Goal: Navigation & Orientation: Find specific page/section

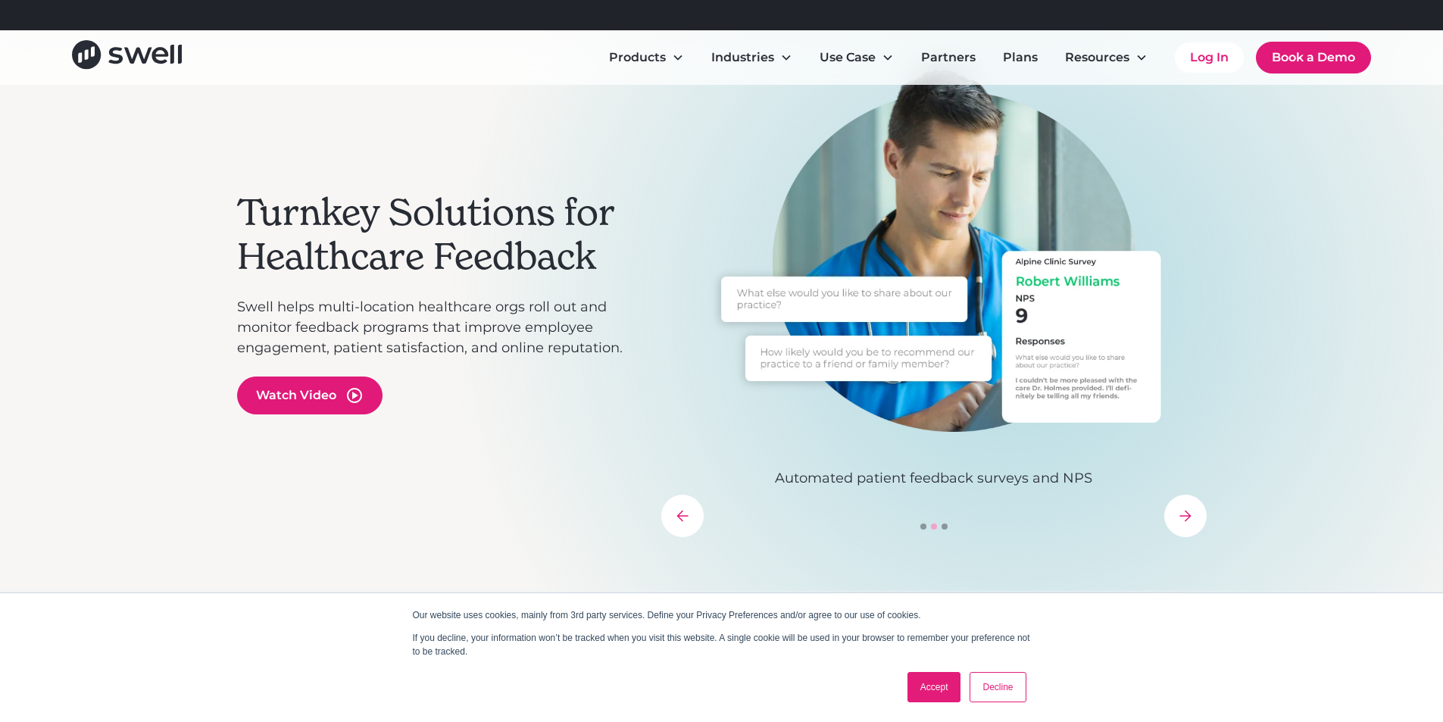
scroll to position [303, 0]
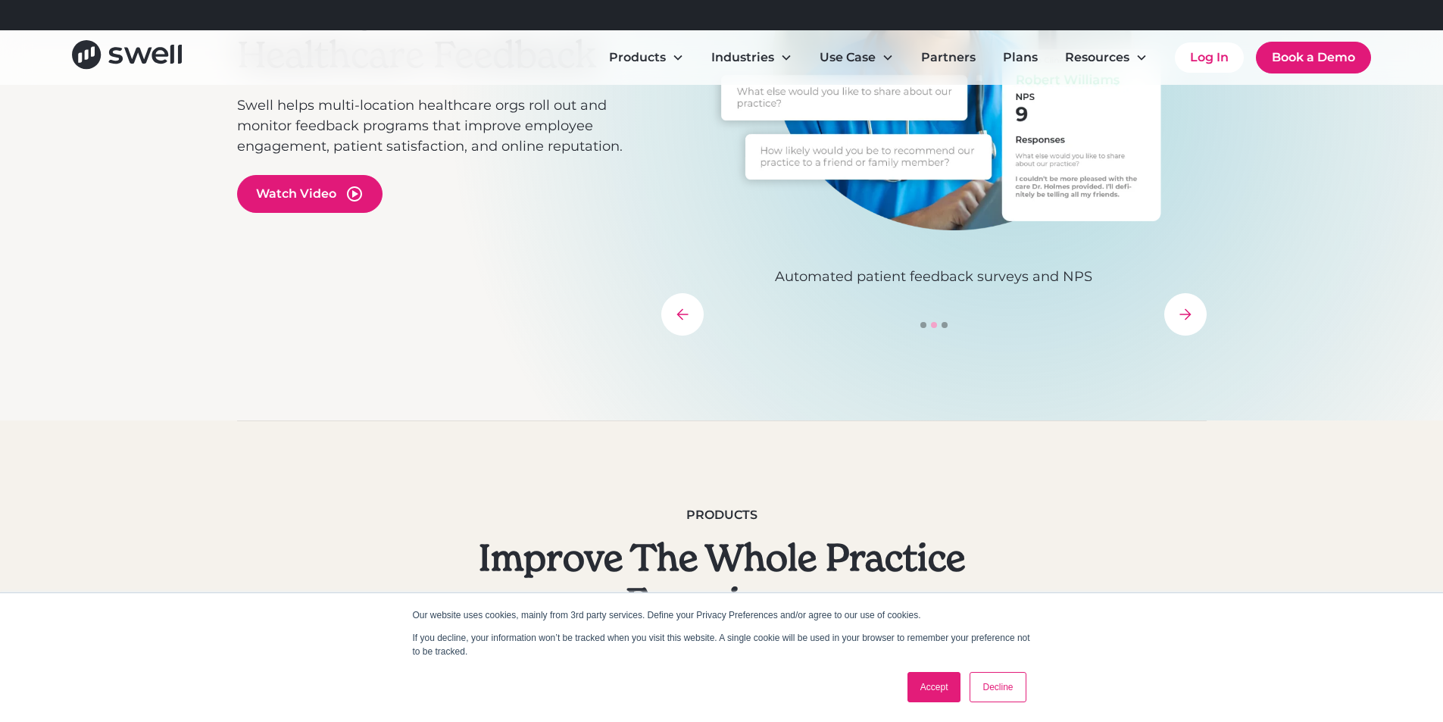
click at [919, 682] on link "Accept" at bounding box center [934, 687] width 54 height 30
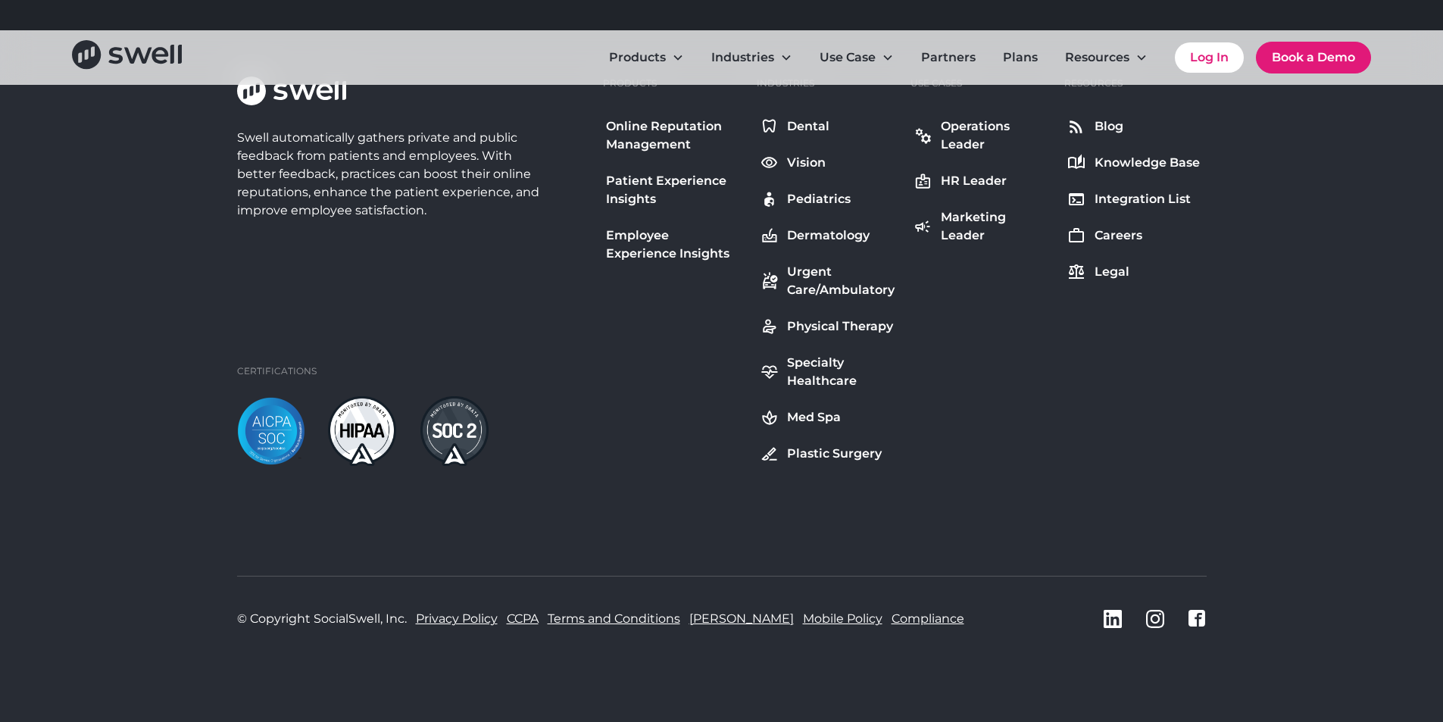
scroll to position [5552, 0]
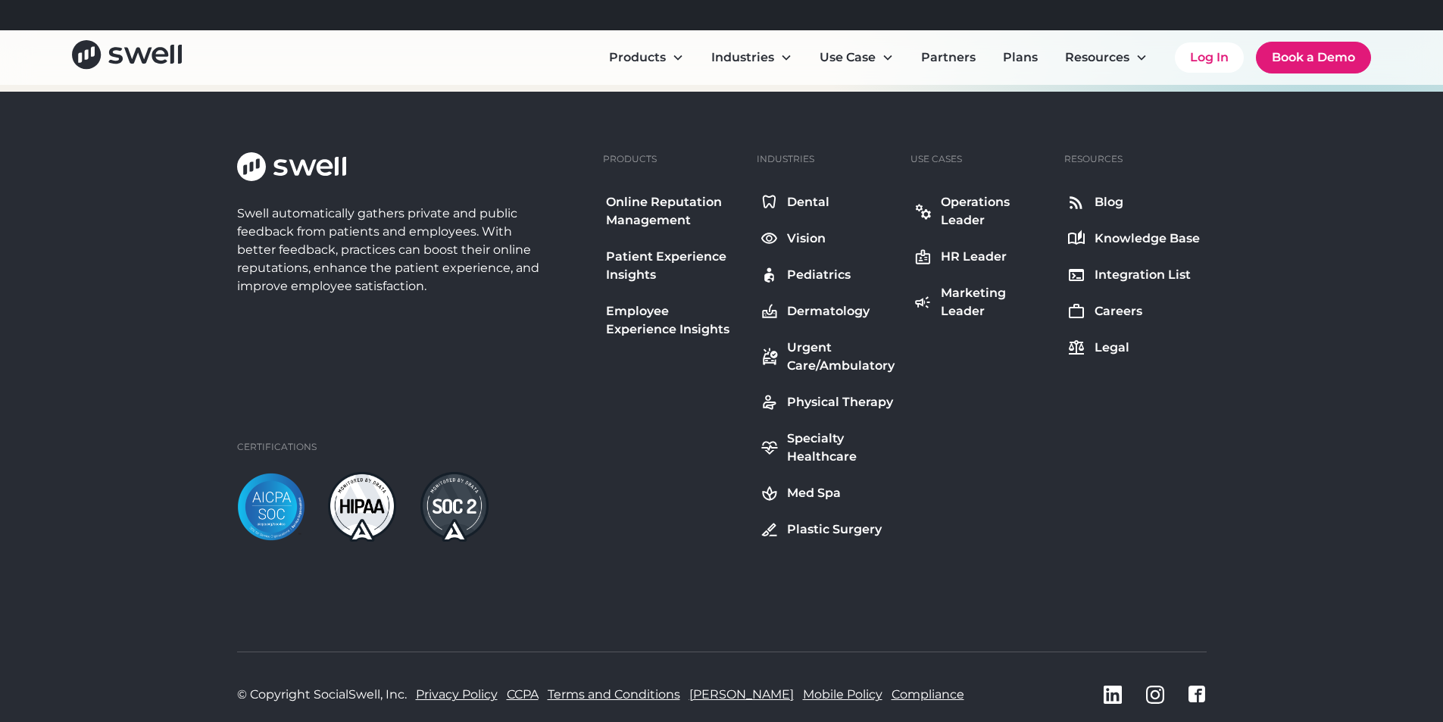
click at [804, 180] on div "Industries Dental Vision Pediatrics Dermatology Urgent Care/Ambulatory Physical…" at bounding box center [827, 346] width 142 height 389
click at [810, 208] on div "Dental" at bounding box center [808, 202] width 42 height 18
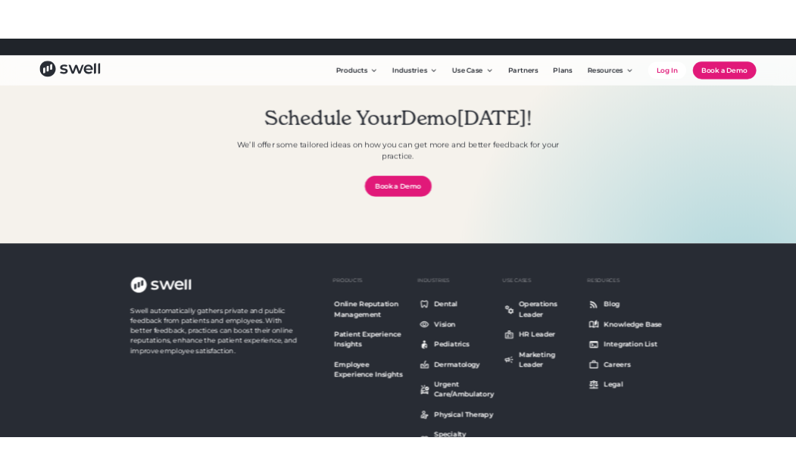
scroll to position [5301, 0]
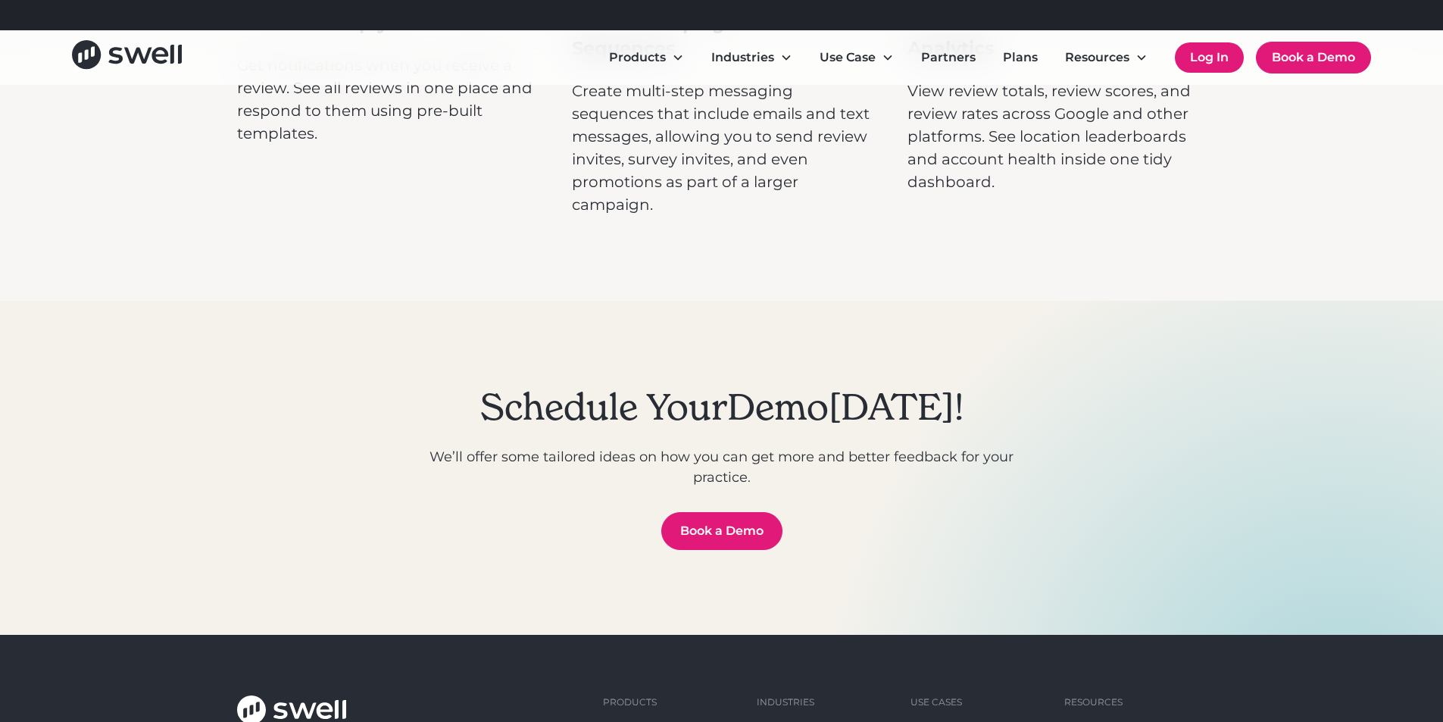
click at [1218, 70] on link "Log In" at bounding box center [1208, 57] width 69 height 30
click at [1212, 61] on link "Log In" at bounding box center [1208, 57] width 69 height 30
